Goal: Task Accomplishment & Management: Manage account settings

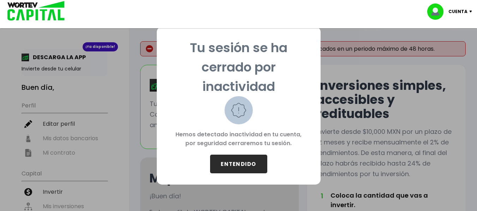
click at [241, 166] on button "ENTENDIDO" at bounding box center [238, 164] width 57 height 19
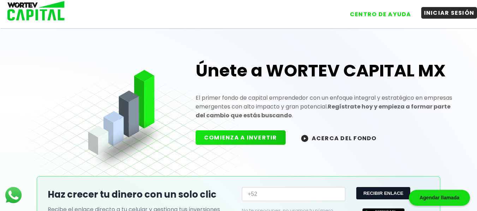
click at [438, 14] on button "INICIAR SESIÓN" at bounding box center [449, 13] width 56 height 12
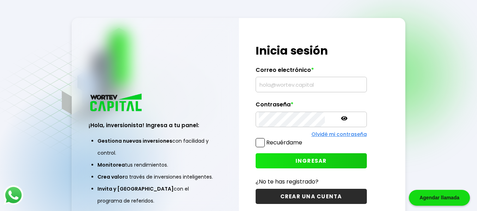
click at [308, 85] on input "text" at bounding box center [311, 84] width 105 height 15
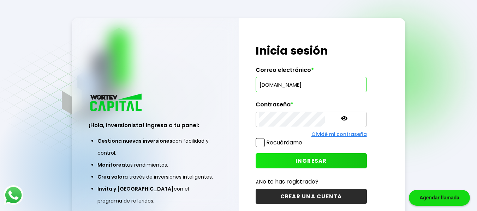
scroll to position [0, 21]
click at [303, 84] on input "[DOMAIN_NAME]" at bounding box center [311, 84] width 105 height 15
type input "[EMAIL_ADDRESS][DOMAIN_NAME]"
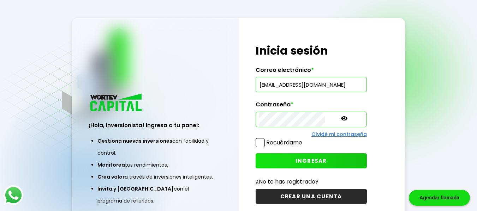
click at [308, 156] on button "INGRESAR" at bounding box center [310, 161] width 111 height 15
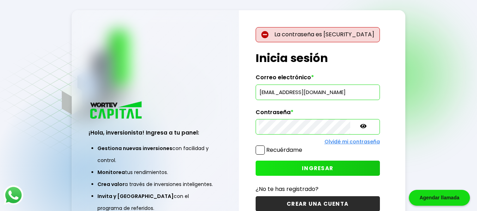
click at [360, 125] on icon at bounding box center [363, 126] width 6 height 6
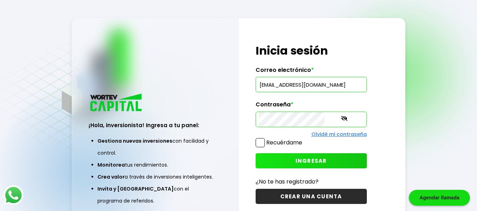
click at [300, 160] on span "INGRESAR" at bounding box center [310, 160] width 31 height 7
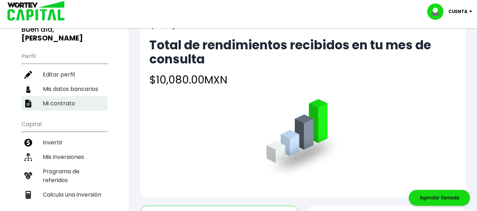
scroll to position [58, 0]
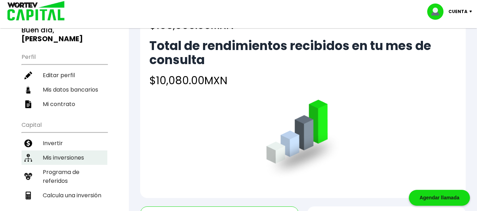
click at [69, 151] on li "Mis inversiones" at bounding box center [65, 158] width 86 height 14
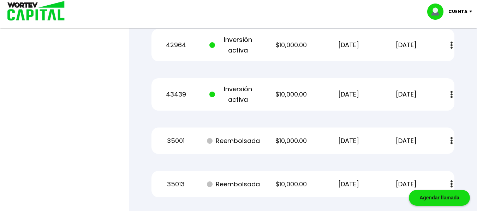
scroll to position [601, 0]
